Goal: Transaction & Acquisition: Subscribe to service/newsletter

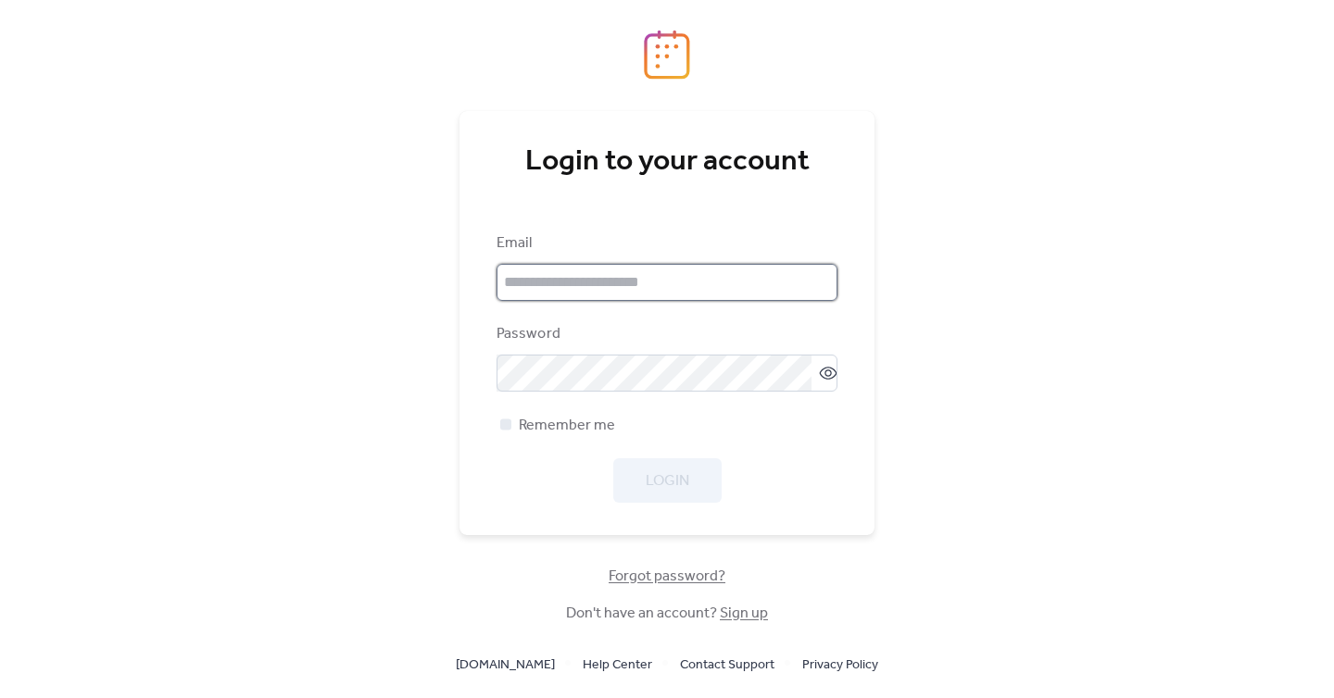
click at [654, 280] on input "email" at bounding box center [666, 282] width 341 height 37
type input "**********"
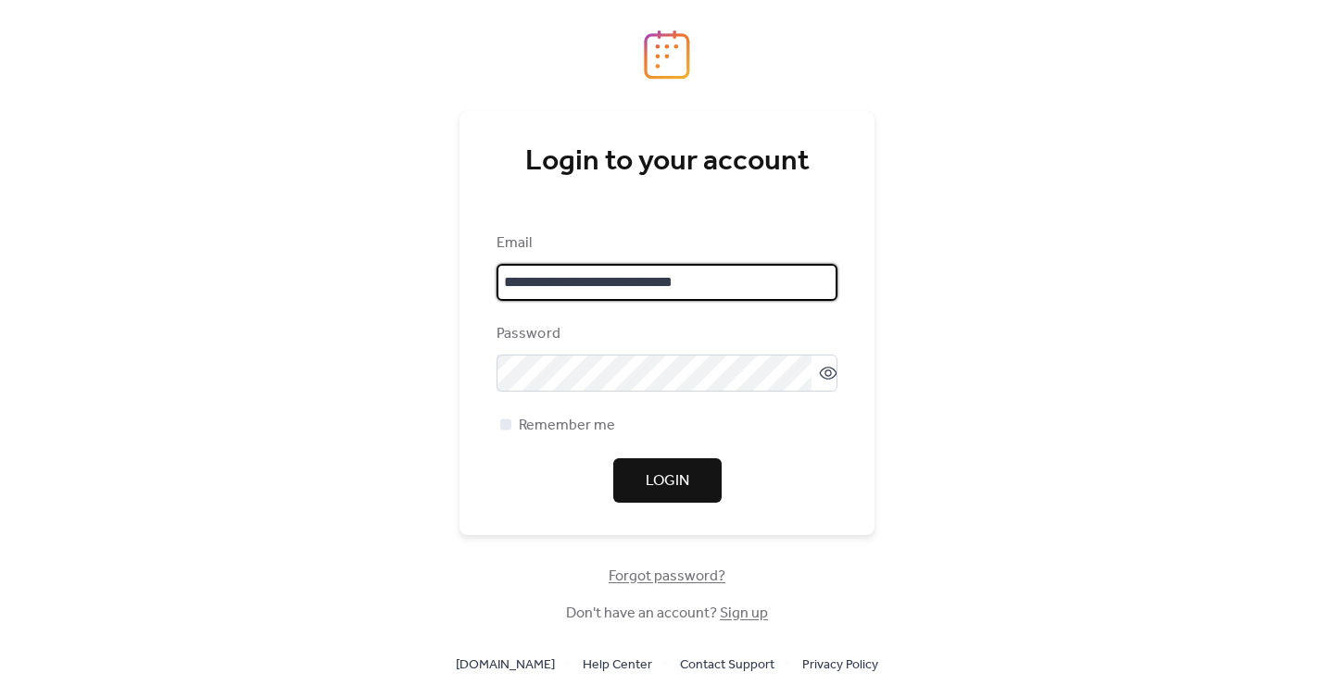
click at [673, 479] on span "Login" at bounding box center [668, 482] width 44 height 22
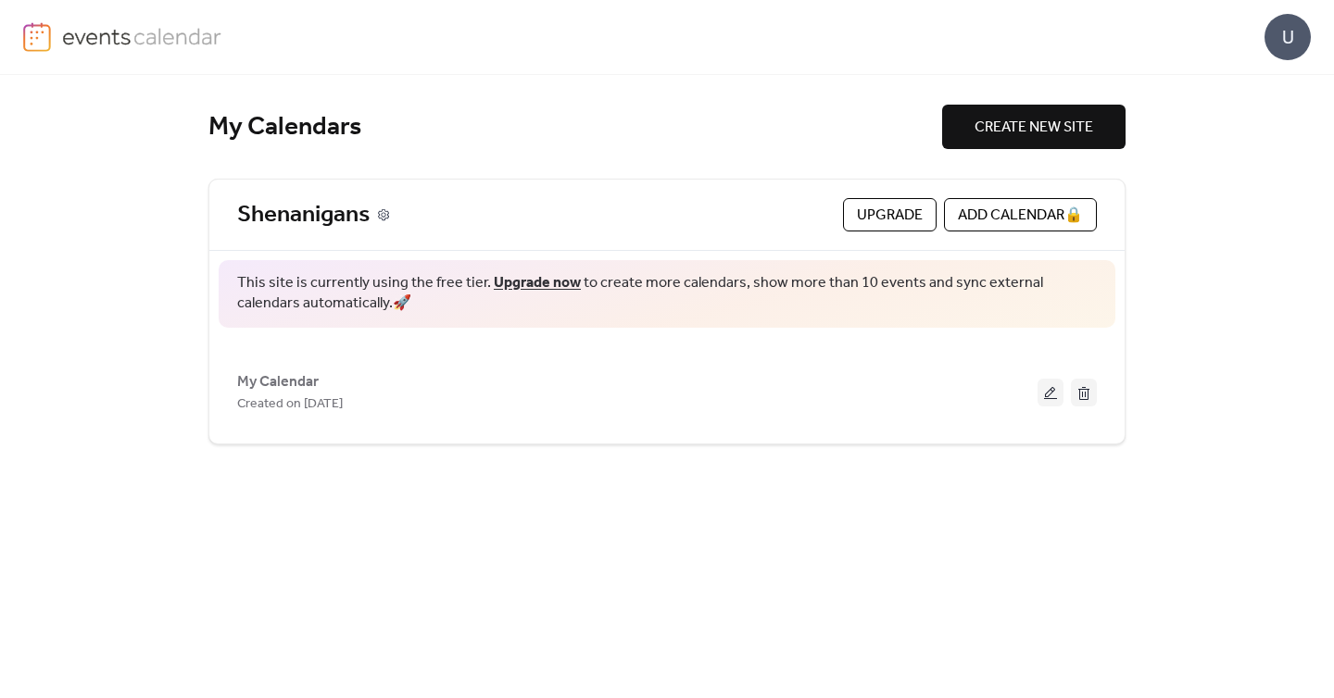
click at [383, 213] on icon at bounding box center [383, 214] width 13 height 13
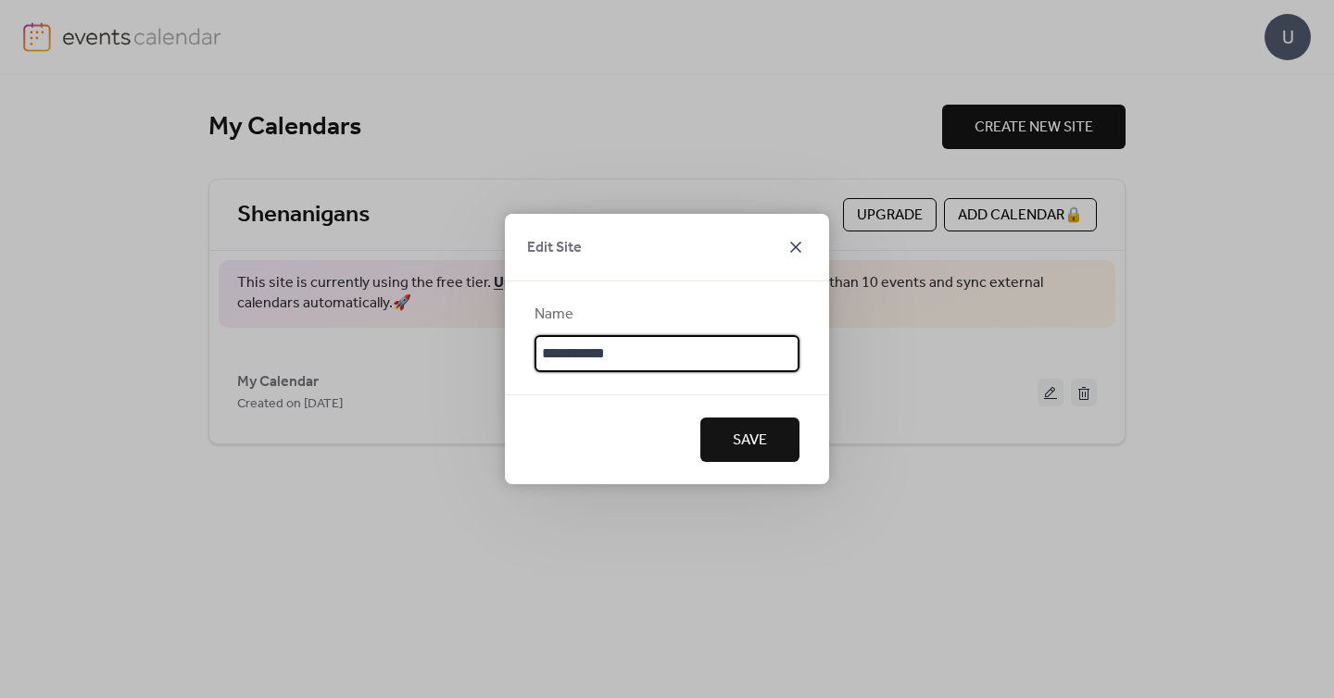
click at [798, 246] on icon at bounding box center [796, 247] width 22 height 22
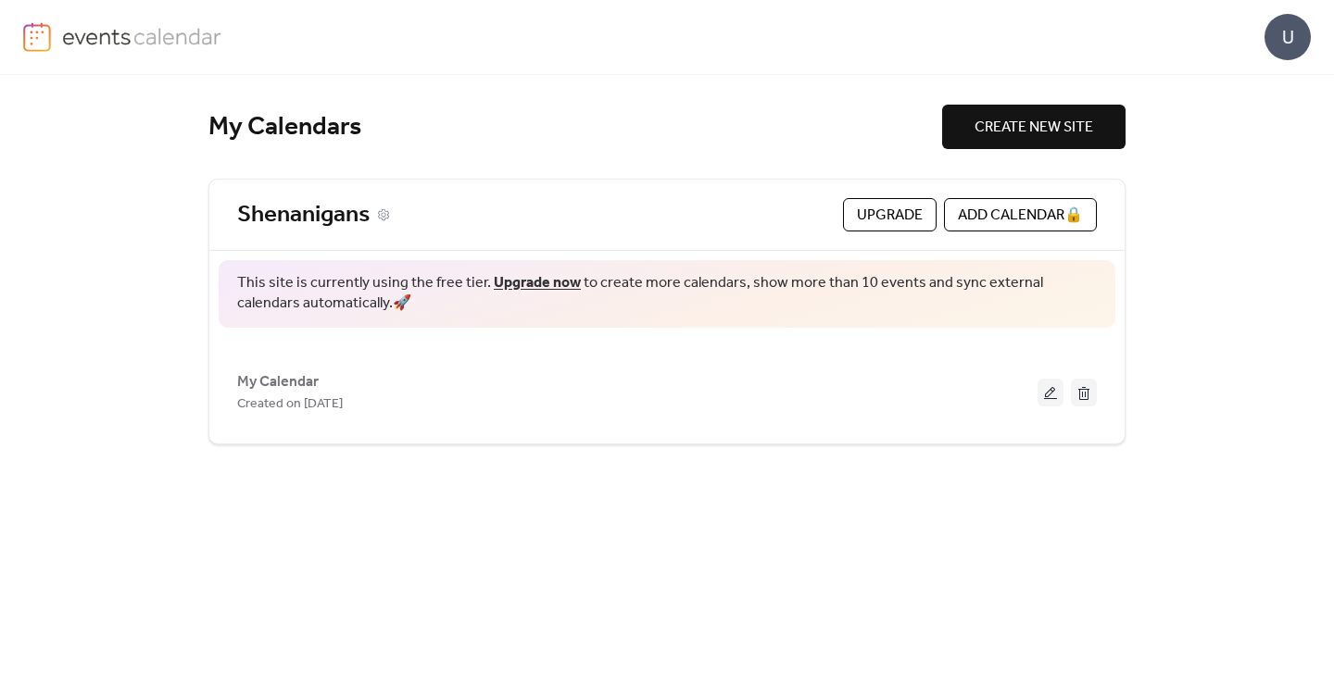
click at [306, 207] on link "Shenanigans" at bounding box center [303, 215] width 132 height 31
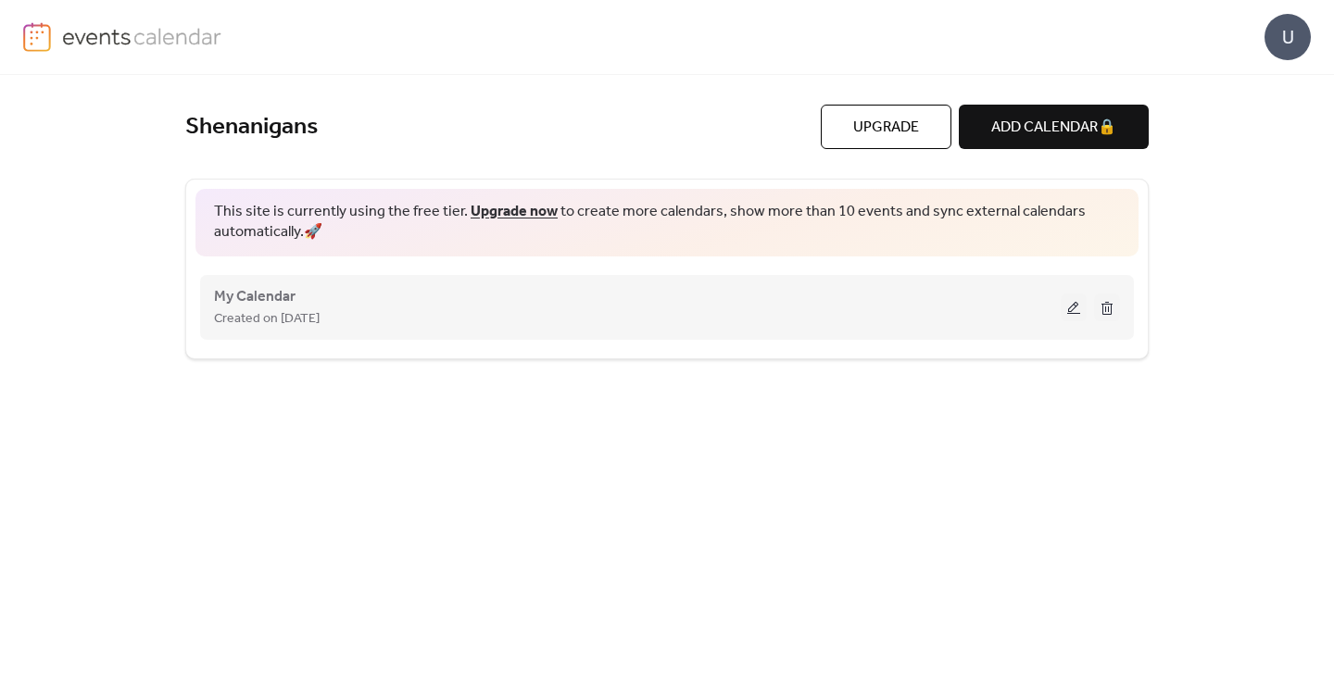
click at [1068, 308] on button at bounding box center [1074, 308] width 26 height 28
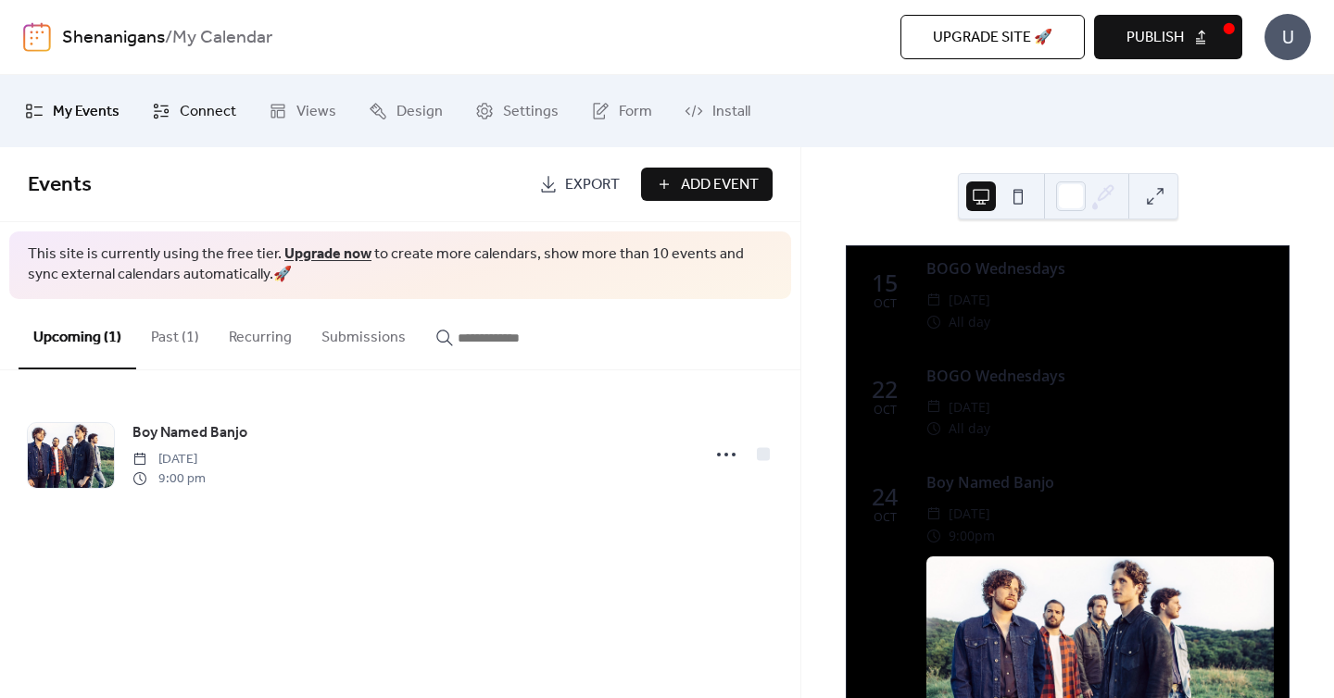
click at [203, 104] on span "Connect" at bounding box center [208, 112] width 56 height 30
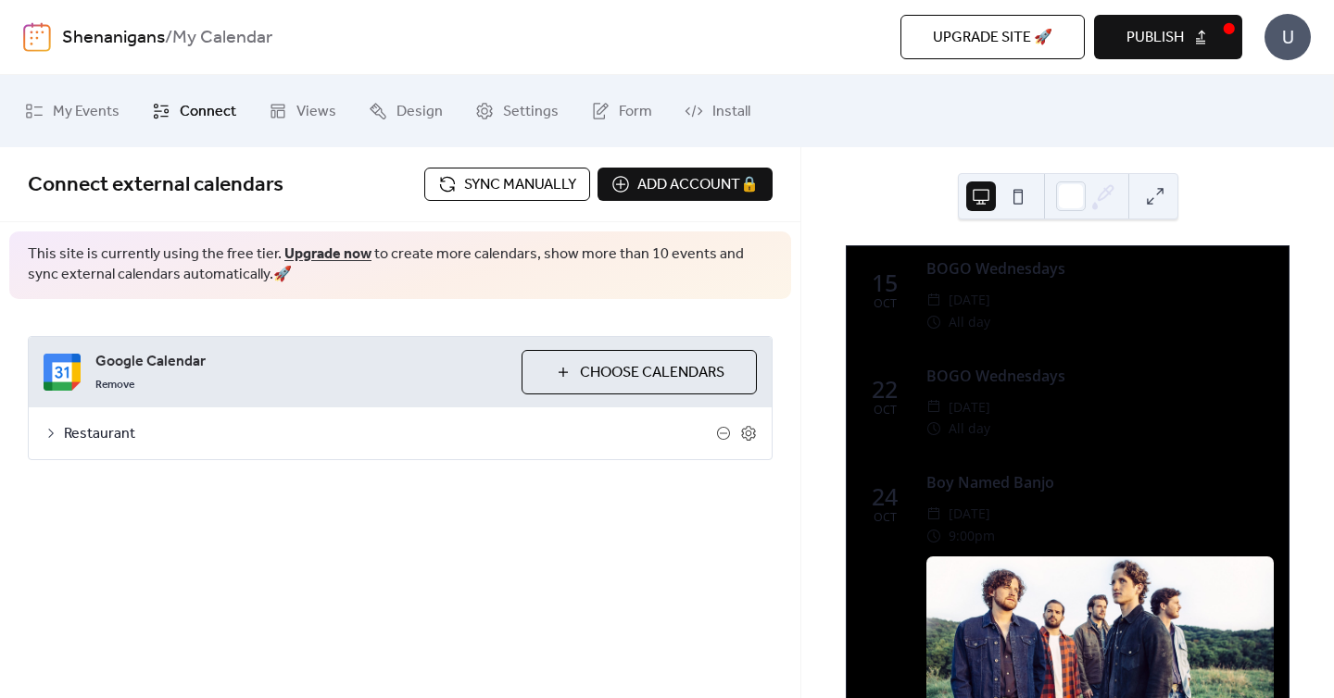
click at [51, 433] on icon at bounding box center [51, 433] width 15 height 15
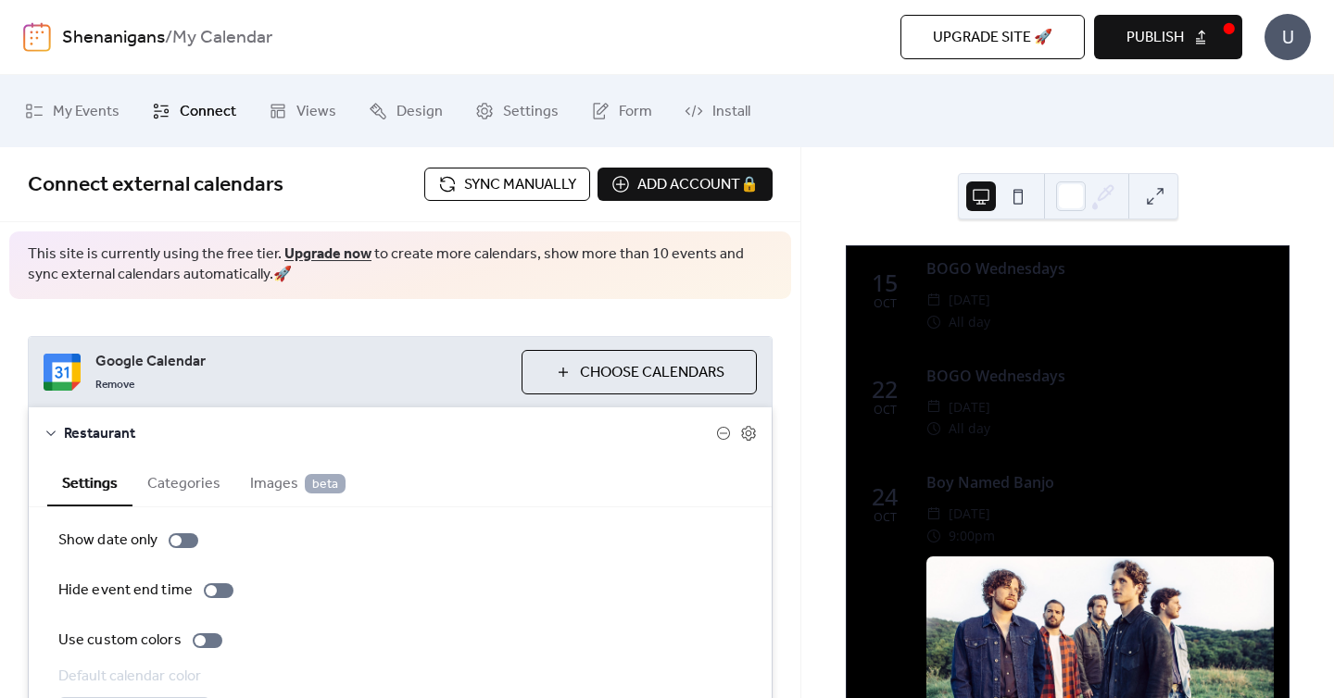
click at [51, 433] on icon at bounding box center [51, 433] width 15 height 15
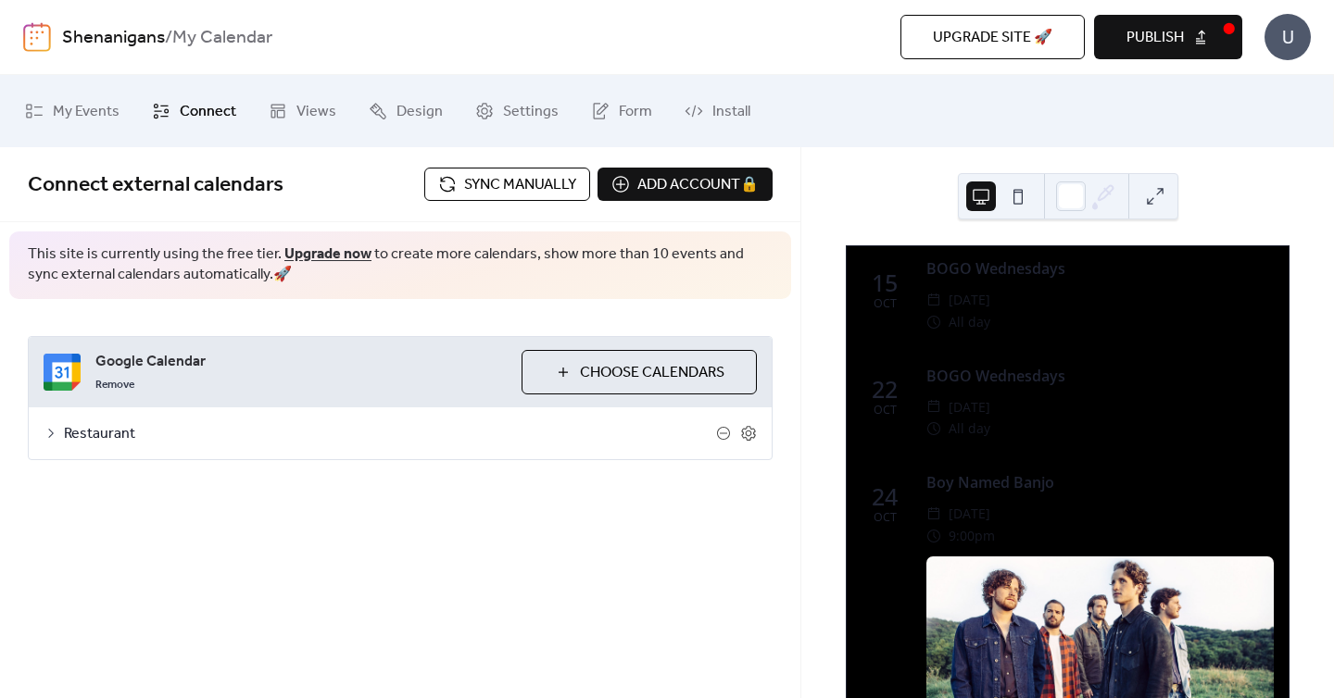
click at [652, 370] on span "Choose Calendars" at bounding box center [652, 373] width 144 height 22
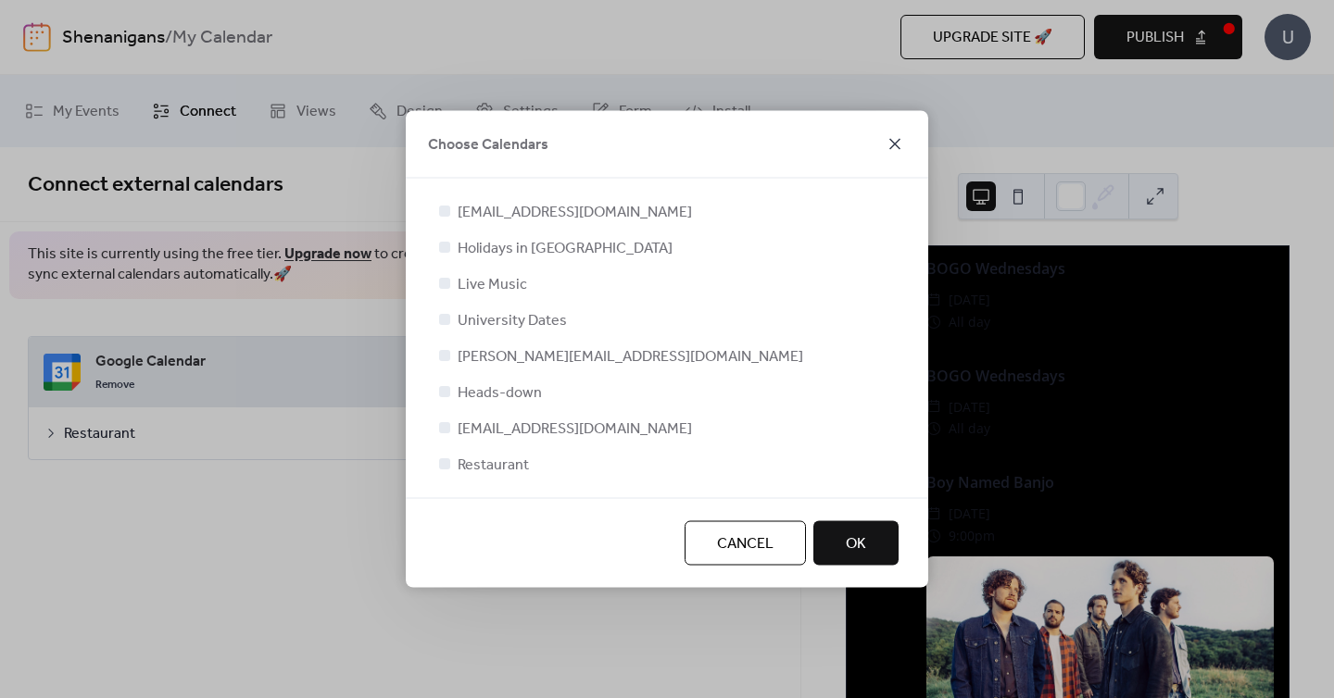
click at [891, 143] on icon at bounding box center [895, 144] width 22 height 22
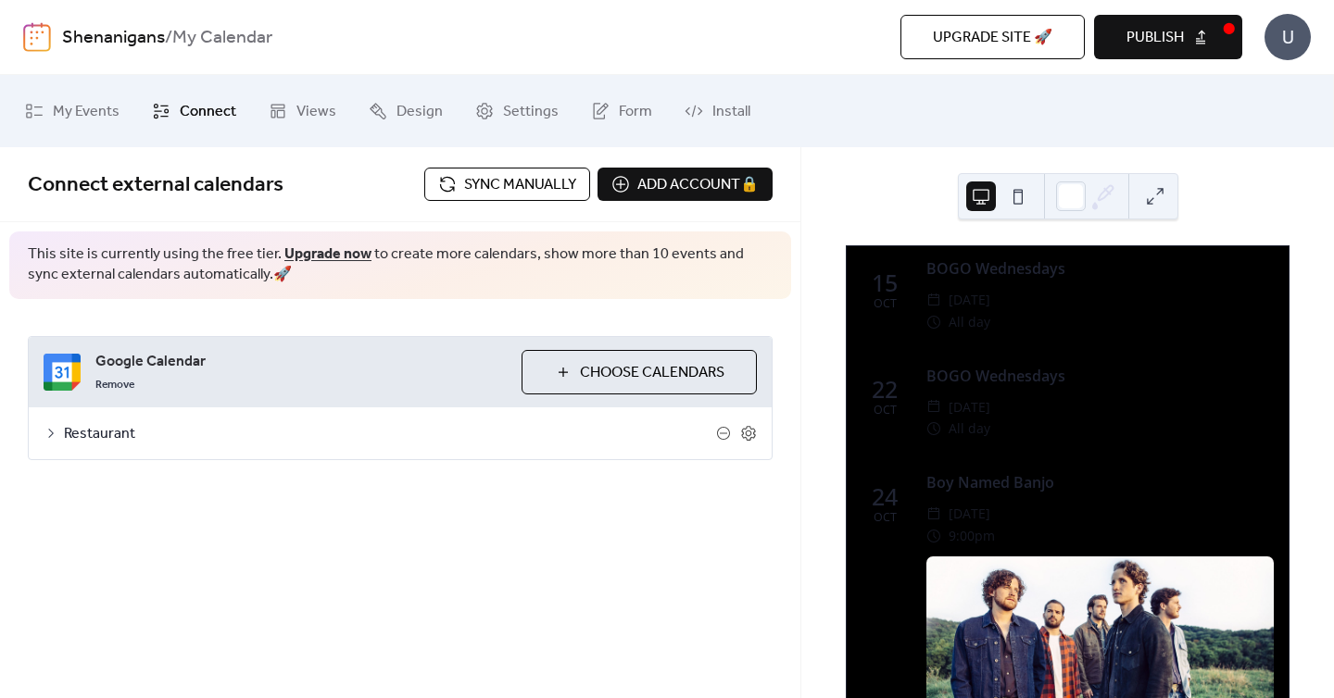
click at [102, 37] on link "Shenanigans" at bounding box center [113, 37] width 103 height 35
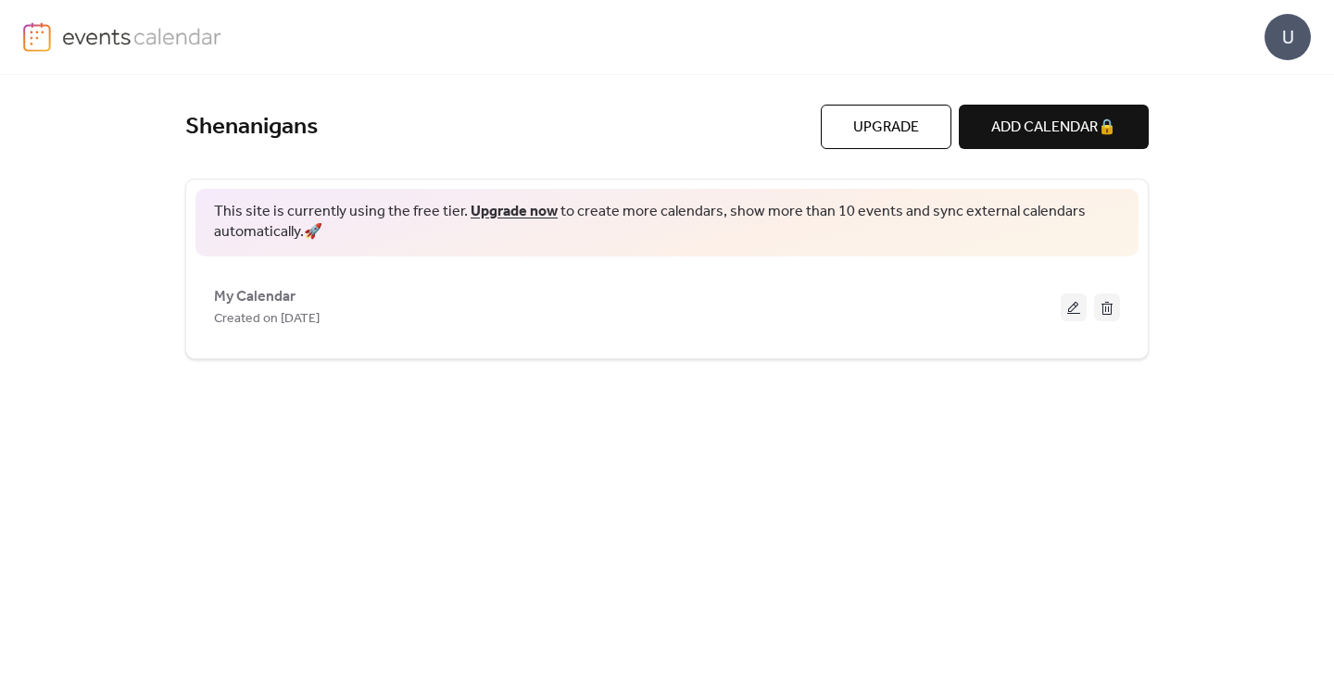
click at [498, 212] on link "Upgrade now" at bounding box center [514, 211] width 87 height 29
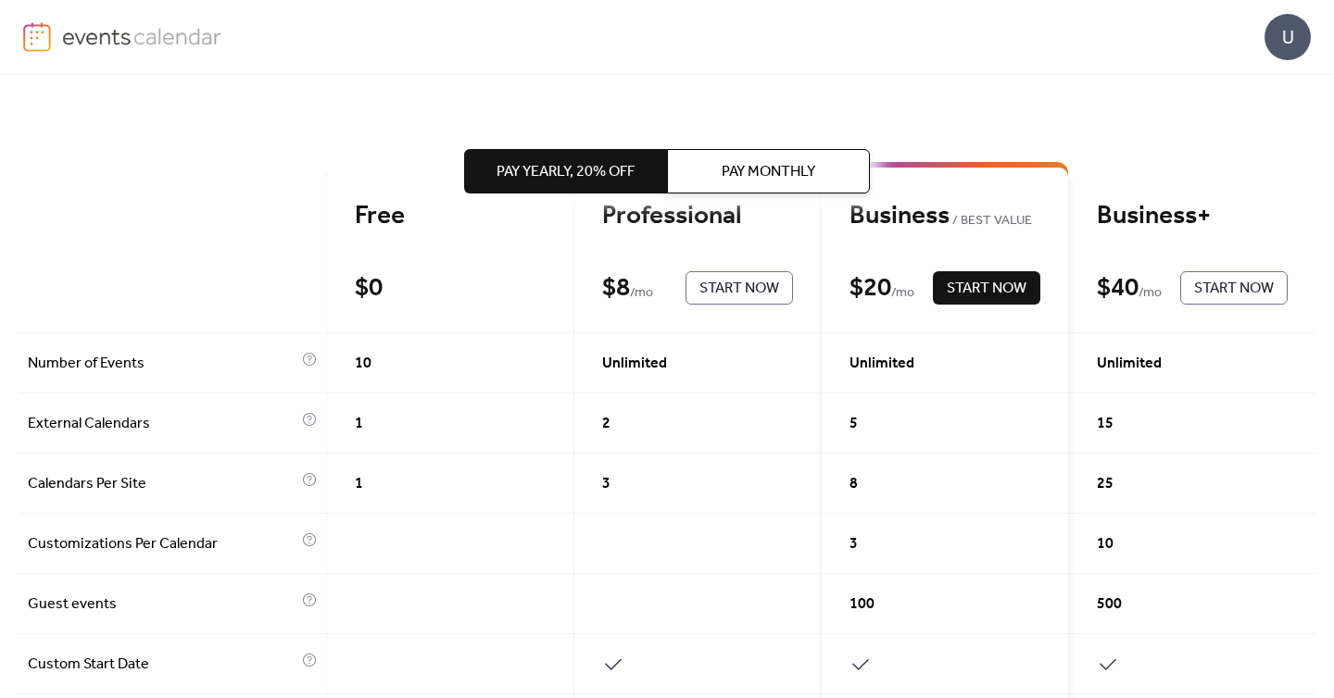
scroll to position [35, 0]
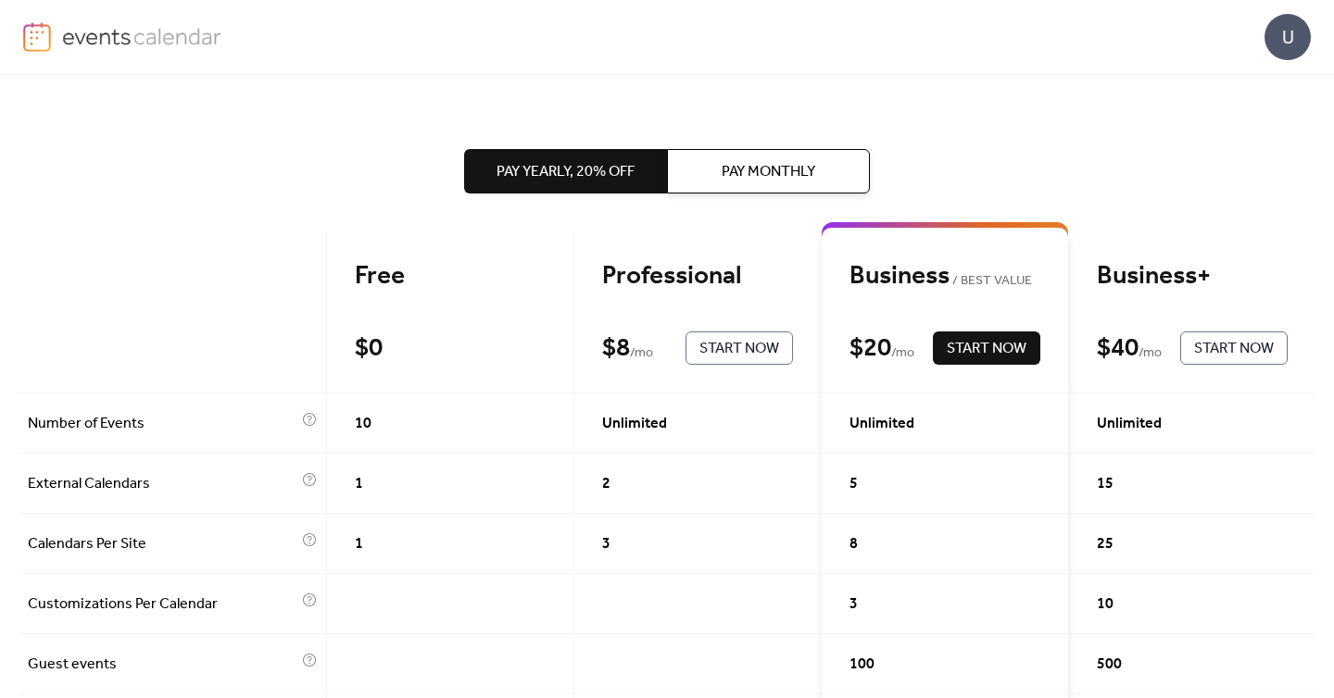
click at [778, 165] on span "Pay Monthly" at bounding box center [769, 172] width 94 height 22
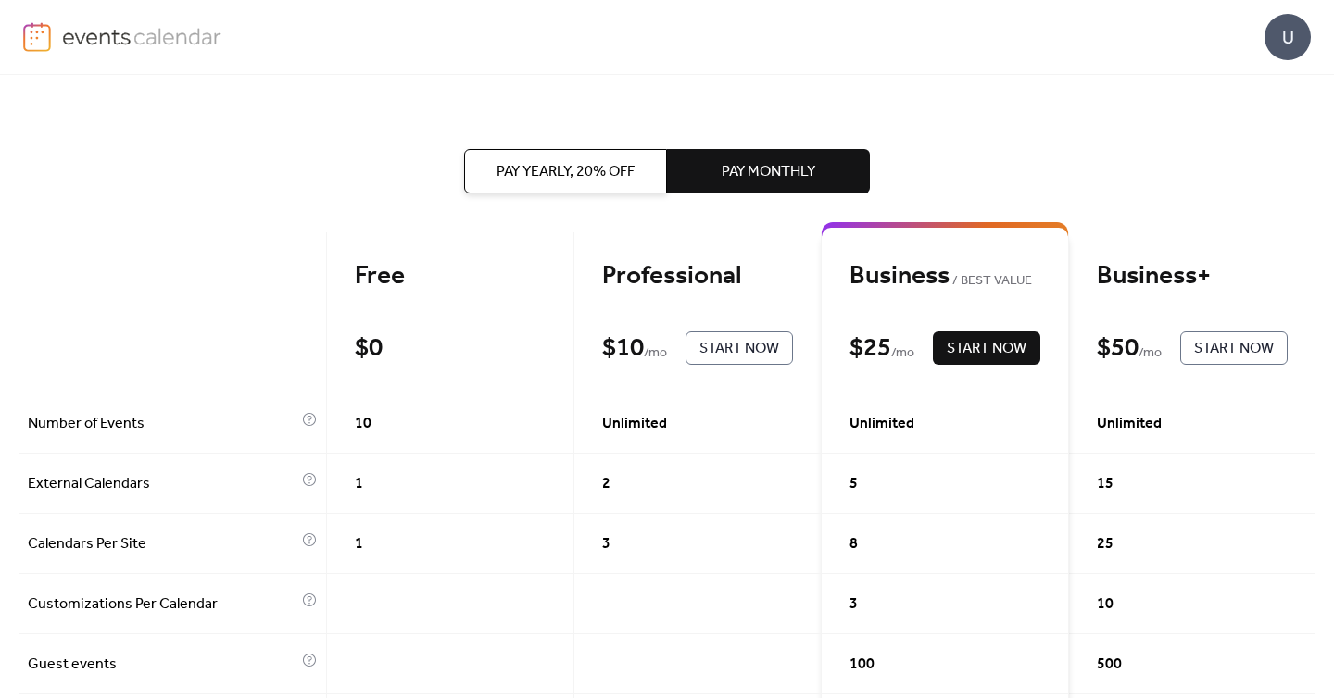
click at [609, 168] on span "Pay Yearly, 20% off" at bounding box center [565, 172] width 138 height 22
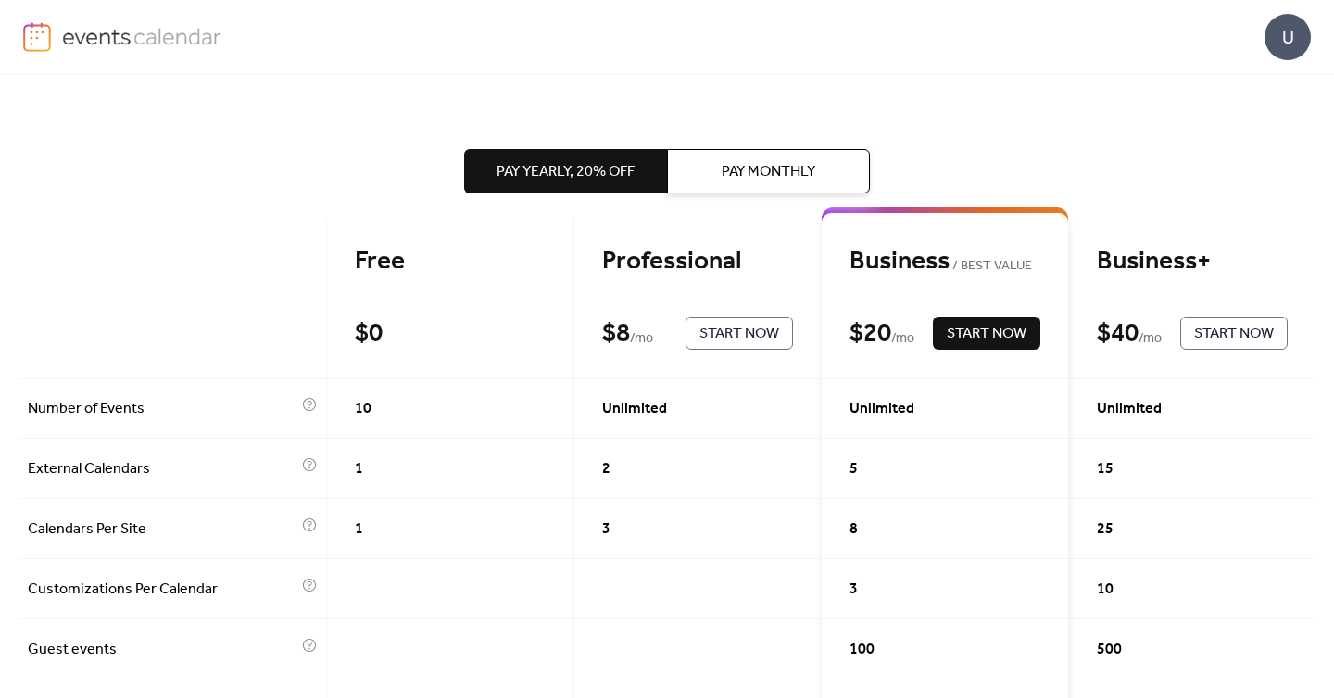
scroll to position [0, 0]
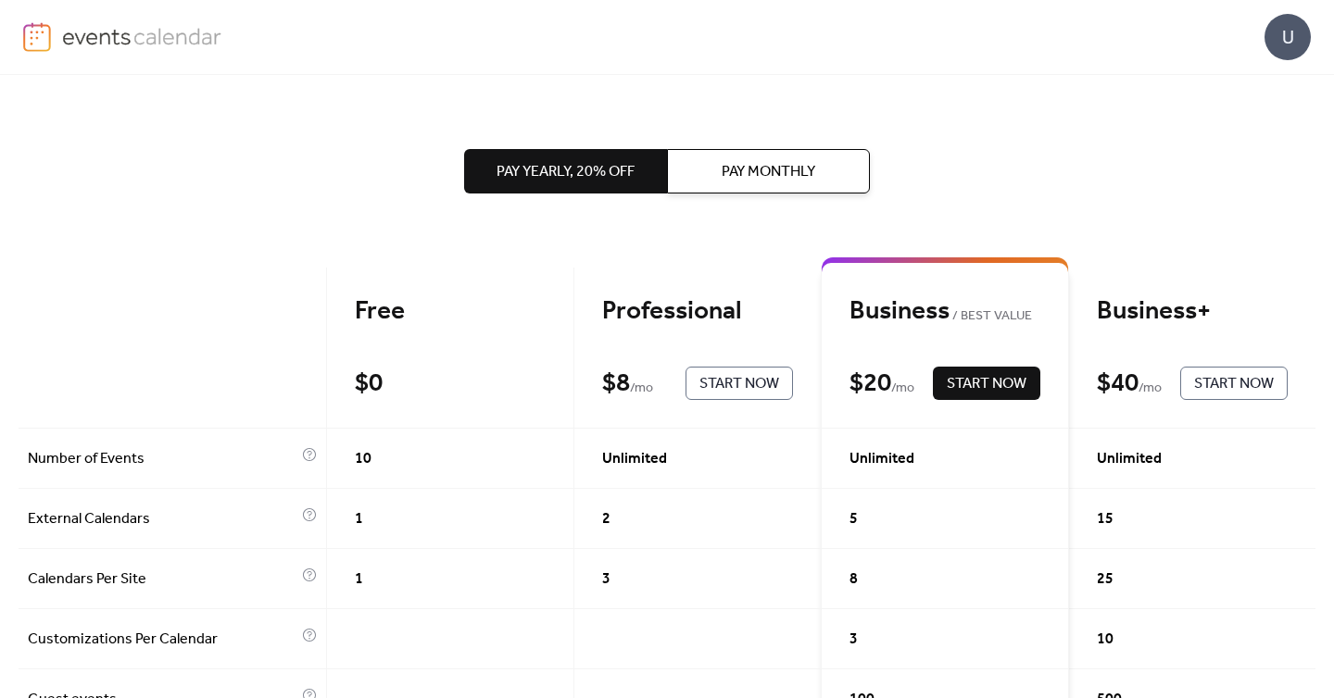
click at [661, 311] on div "Professional" at bounding box center [697, 311] width 191 height 32
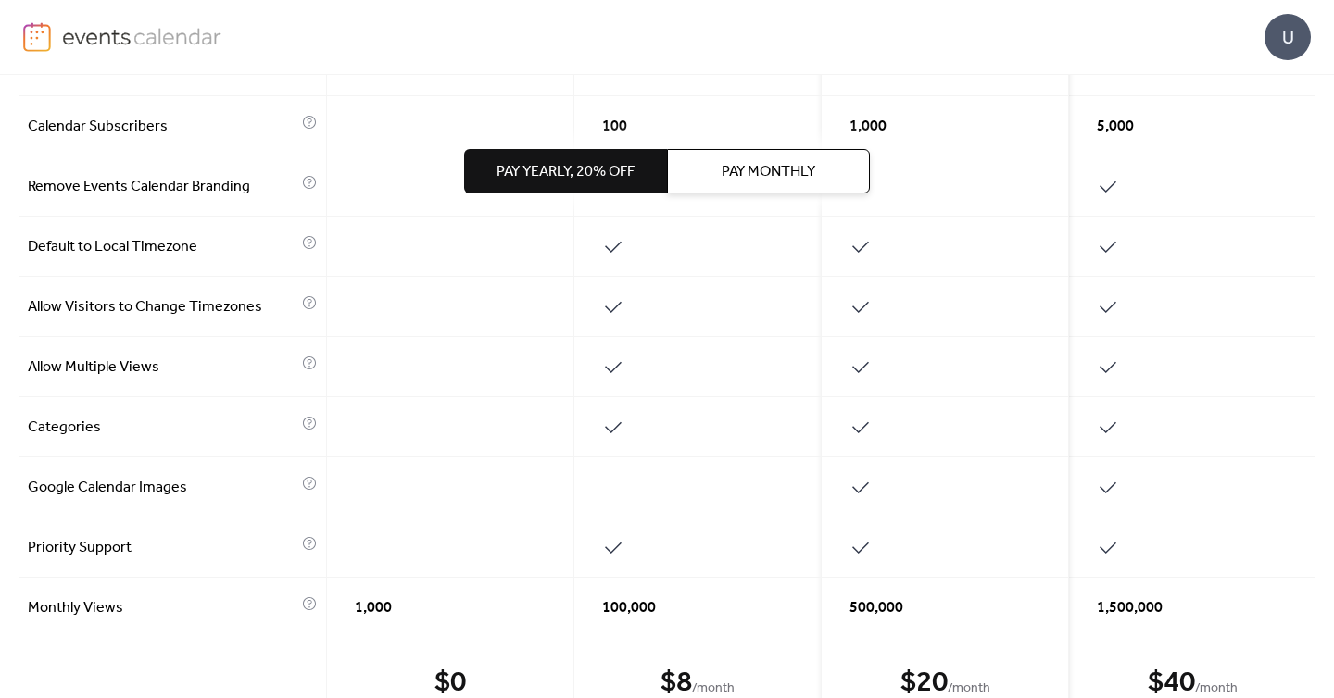
scroll to position [841, 0]
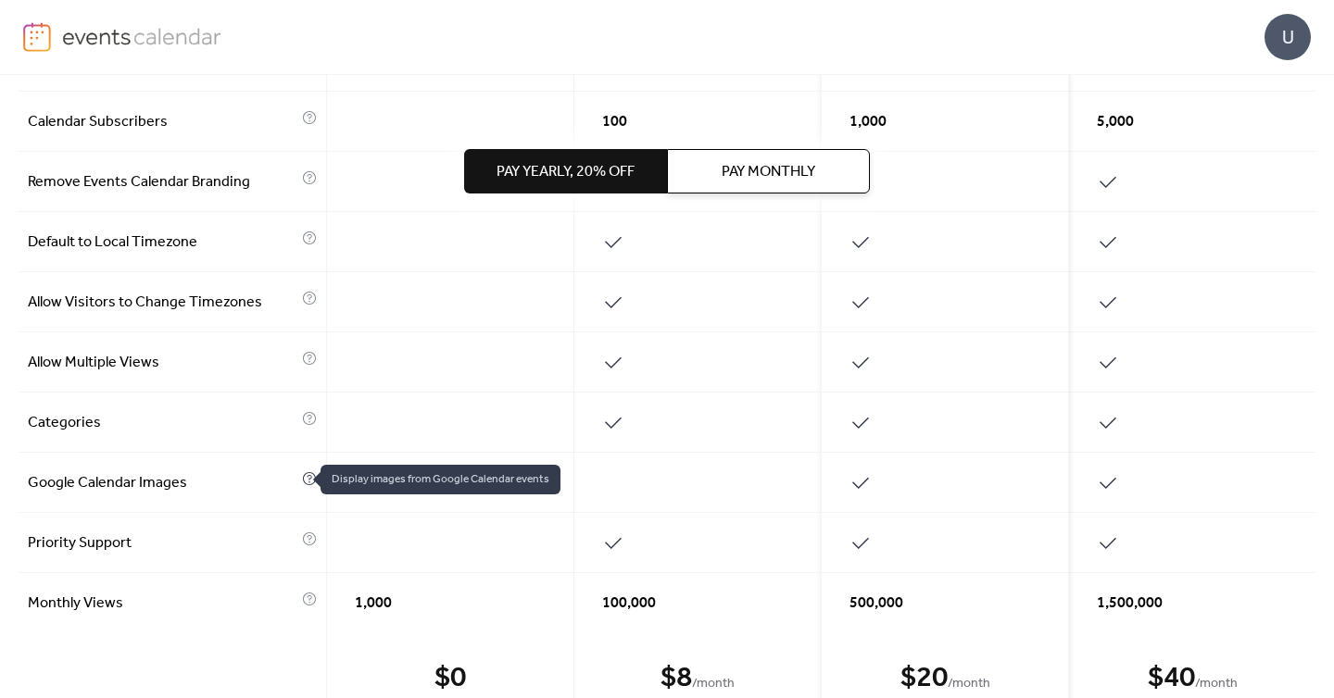
click at [302, 481] on icon at bounding box center [309, 478] width 15 height 15
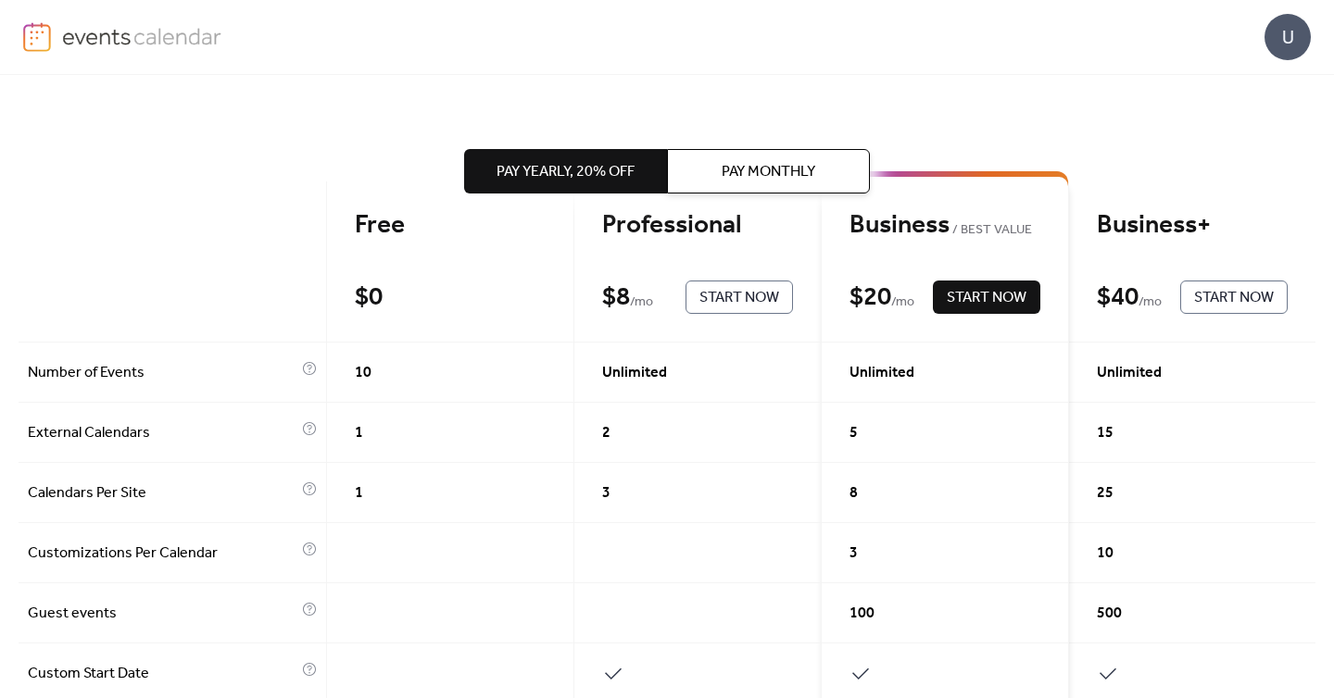
scroll to position [70, 0]
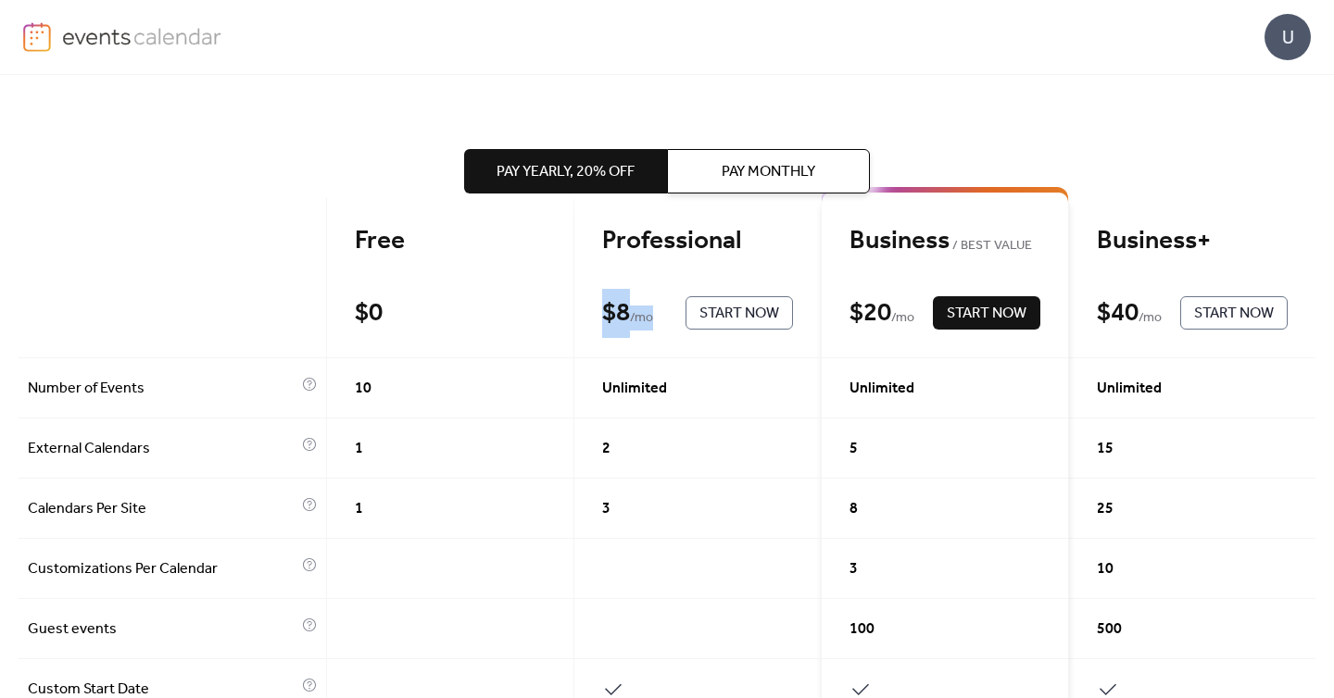
drag, startPoint x: 652, startPoint y: 310, endPoint x: 594, endPoint y: 308, distance: 58.4
click at [602, 308] on div "$ 8 / mo" at bounding box center [639, 313] width 74 height 32
click at [583, 182] on span "Pay Yearly, 20% off" at bounding box center [565, 172] width 138 height 22
click at [741, 170] on span "Pay Monthly" at bounding box center [769, 172] width 94 height 22
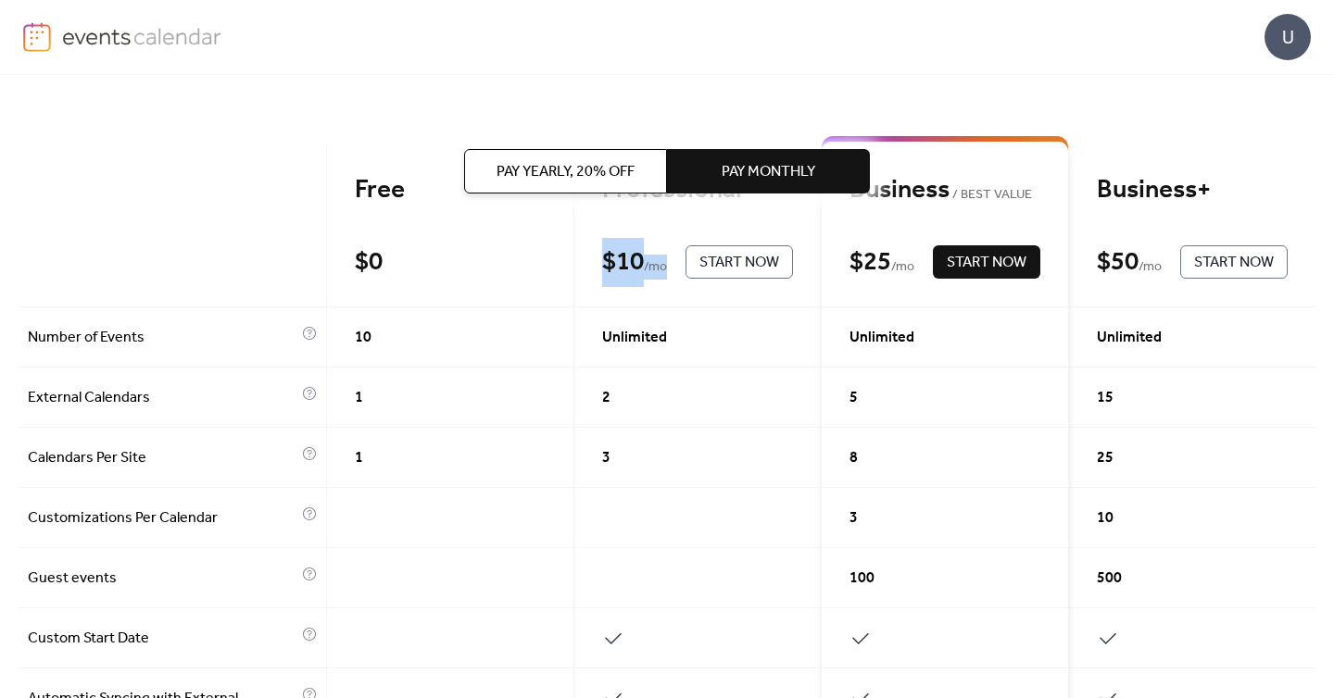
scroll to position [94, 0]
